Goal: Check status: Check status

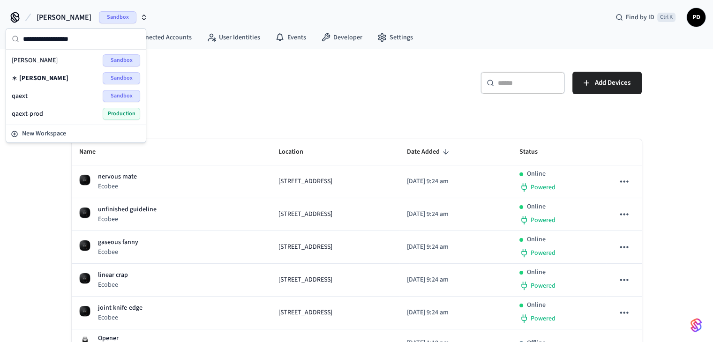
click at [71, 94] on div "qaext Sandbox" at bounding box center [76, 96] width 129 height 12
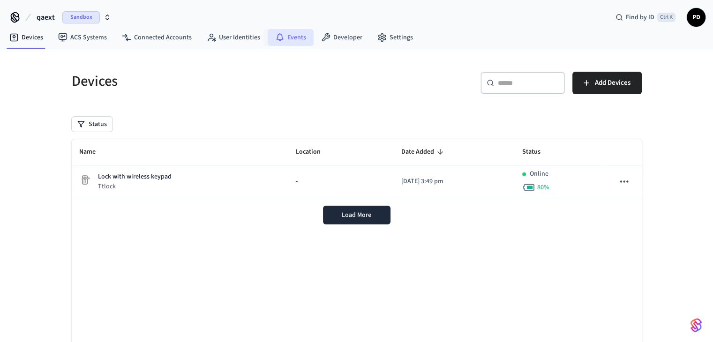
click at [297, 40] on link "Events" at bounding box center [291, 37] width 46 height 17
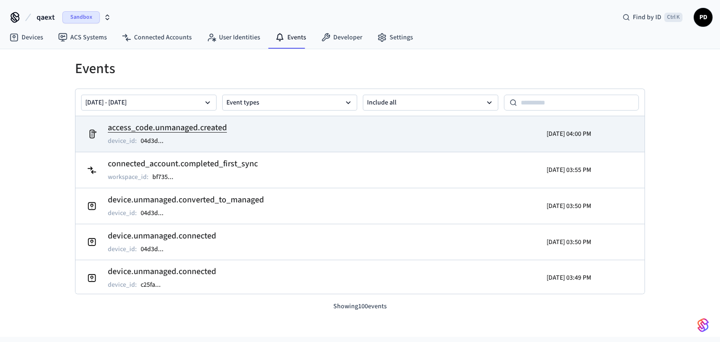
click at [194, 132] on h2 "access_code.unmanaged.created" at bounding box center [167, 127] width 119 height 13
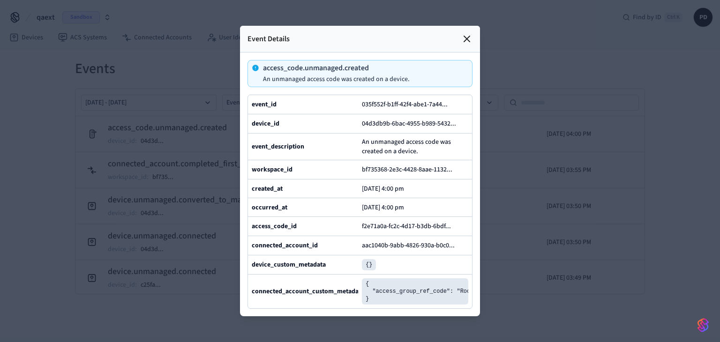
scroll to position [0, 6]
click at [472, 33] on icon at bounding box center [467, 38] width 11 height 11
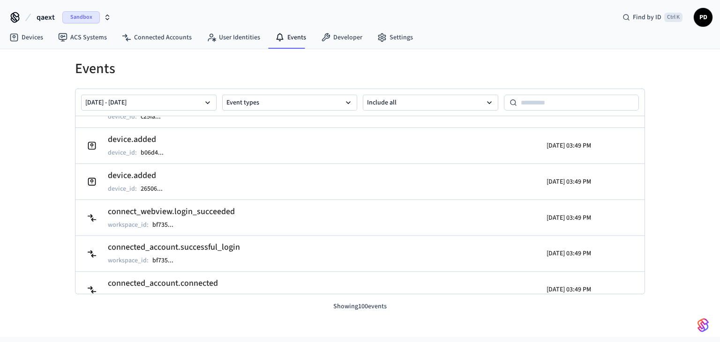
scroll to position [318, 0]
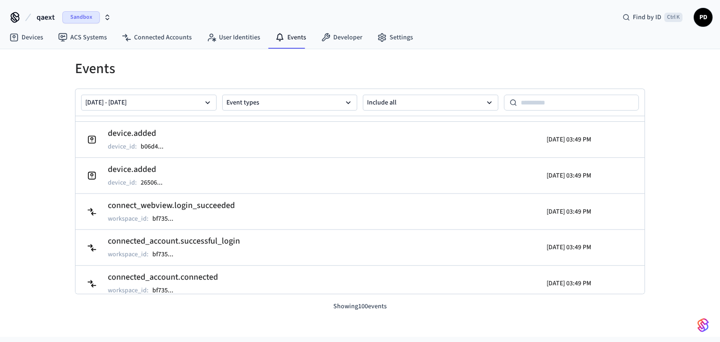
click at [679, 293] on div "Events [DATE] - [DATE] Event types Include all device.unmanaged.connected devic…" at bounding box center [360, 193] width 720 height 288
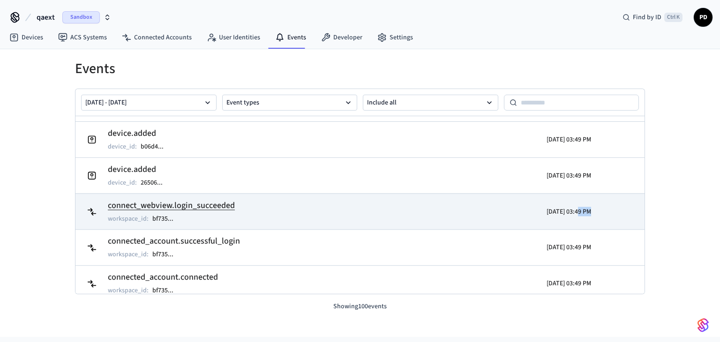
drag, startPoint x: 561, startPoint y: 211, endPoint x: 585, endPoint y: 211, distance: 23.9
click at [585, 211] on tr "connect_webview.login_succeeded workspace_id : bf735 ... [DATE] 03:49 PM" at bounding box center [360, 212] width 569 height 36
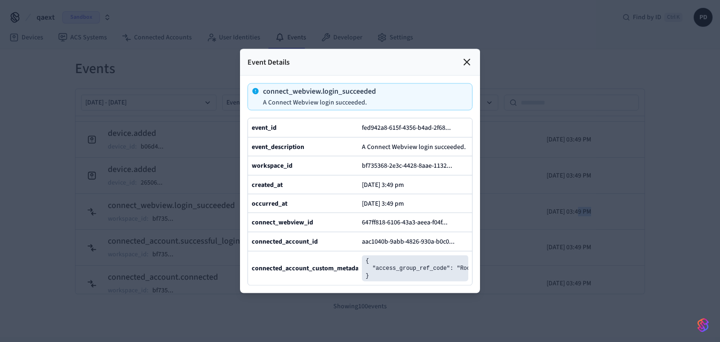
click at [465, 57] on icon at bounding box center [467, 62] width 11 height 11
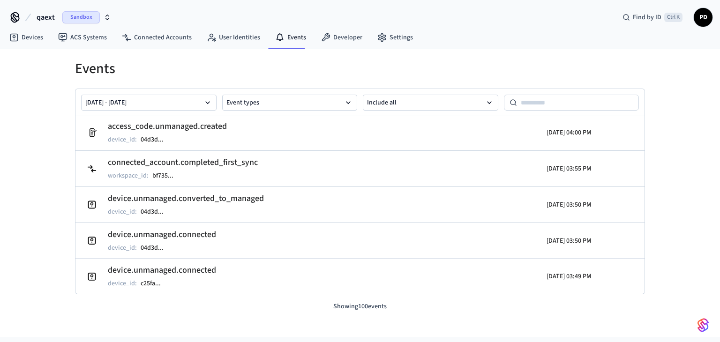
scroll to position [0, 0]
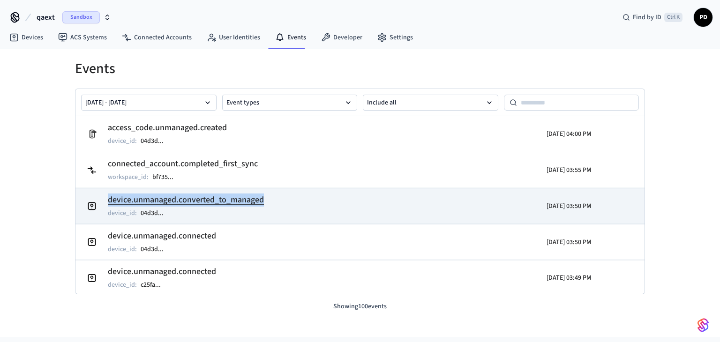
drag, startPoint x: 281, startPoint y: 205, endPoint x: 100, endPoint y: 204, distance: 180.6
click at [100, 204] on td "device.unmanaged.converted_to_managed device_id : 04d3d ..." at bounding box center [268, 206] width 370 height 26
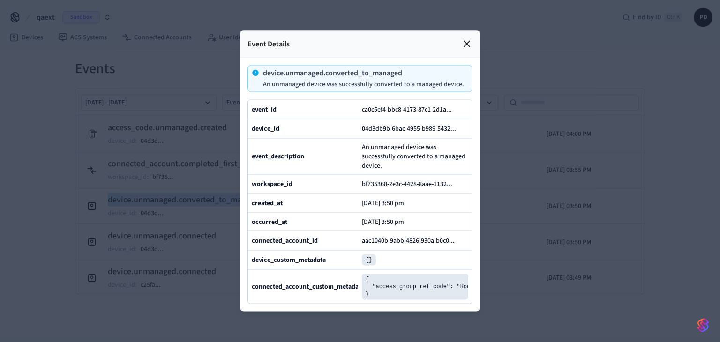
click at [464, 38] on icon at bounding box center [467, 43] width 11 height 11
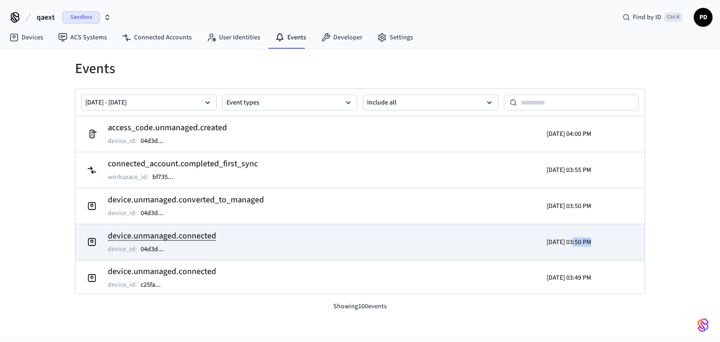
drag, startPoint x: 554, startPoint y: 242, endPoint x: 587, endPoint y: 242, distance: 33.3
click at [587, 242] on tr "device.unmanaged.connected device_id : 04d3d ... [DATE] 03:50 PM" at bounding box center [360, 242] width 569 height 36
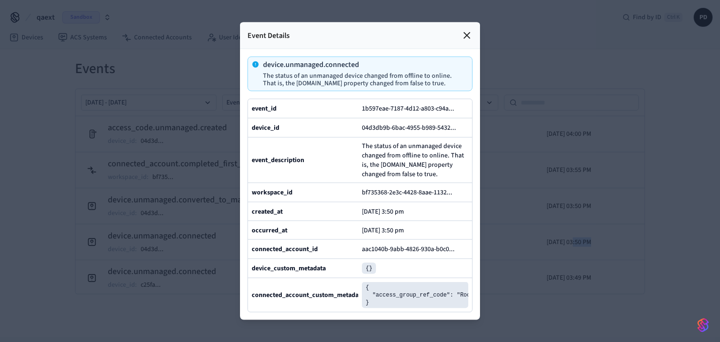
click at [464, 30] on icon at bounding box center [467, 35] width 11 height 11
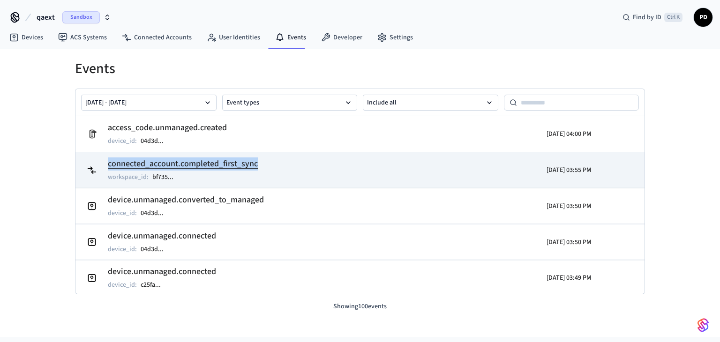
drag, startPoint x: 105, startPoint y: 167, endPoint x: 277, endPoint y: 167, distance: 171.7
click at [277, 167] on td "connected_account.completed_first_sync workspace_id : bf735 ..." at bounding box center [268, 170] width 370 height 26
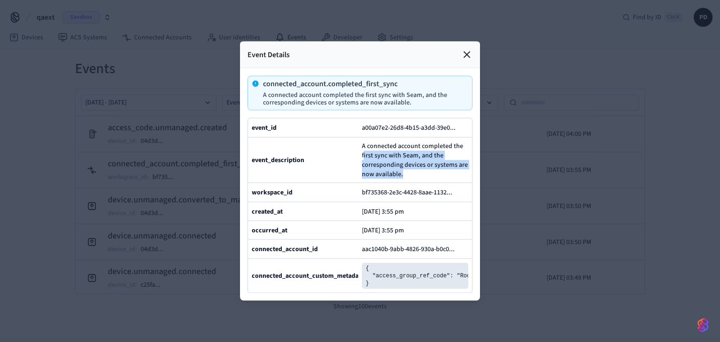
drag, startPoint x: 403, startPoint y: 162, endPoint x: 363, endPoint y: 139, distance: 46.0
click at [363, 142] on span "A connected account completed the first sync with Seam, and the corresponding d…" at bounding box center [415, 161] width 106 height 38
click at [400, 151] on span "A connected account completed the first sync with Seam, and the corresponding d…" at bounding box center [415, 161] width 106 height 38
drag, startPoint x: 398, startPoint y: 159, endPoint x: 366, endPoint y: 136, distance: 39.3
click at [366, 142] on span "A connected account completed the first sync with Seam, and the corresponding d…" at bounding box center [415, 161] width 106 height 38
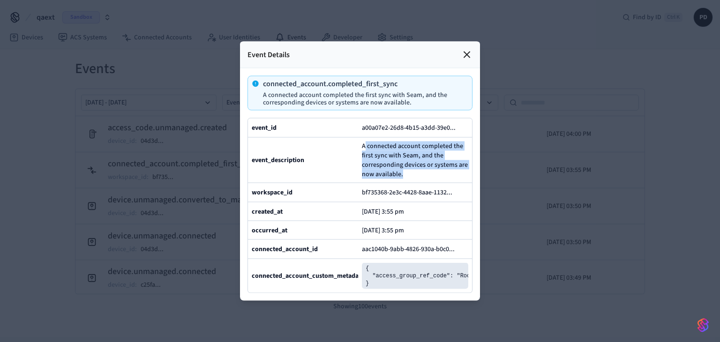
click at [467, 49] on icon at bounding box center [467, 54] width 11 height 11
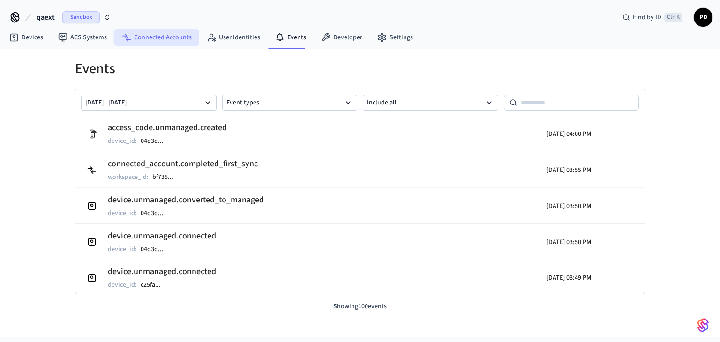
click at [147, 30] on link "Connected Accounts" at bounding box center [156, 37] width 85 height 17
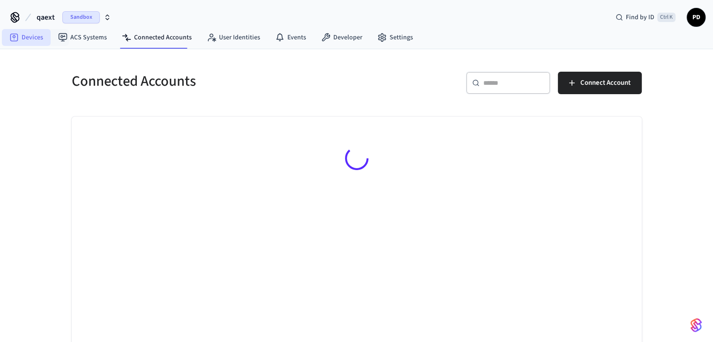
click at [15, 36] on icon at bounding box center [13, 37] width 9 height 9
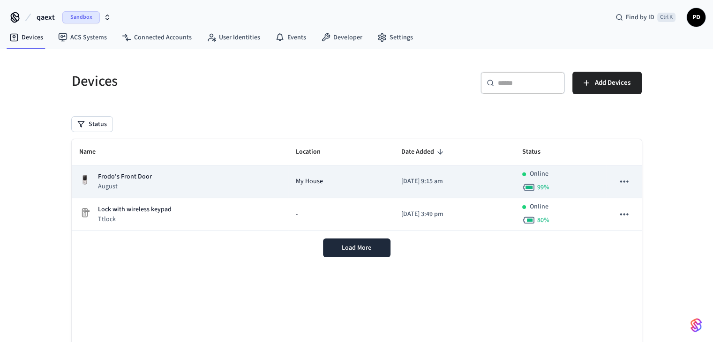
click at [129, 174] on p "Frodo's Front Door" at bounding box center [125, 177] width 54 height 10
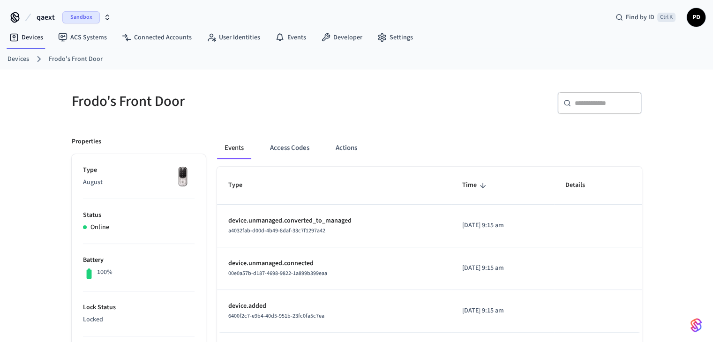
click at [96, 271] on div "100%" at bounding box center [103, 274] width 17 height 12
